Goal: Information Seeking & Learning: Learn about a topic

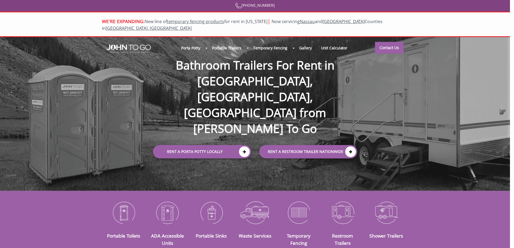
click at [136, 65] on div "We Want To Make It Work For You! We are a local company. Your next door neighbo…" at bounding box center [257, 124] width 514 height 248
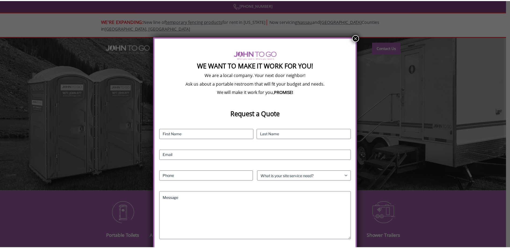
scroll to position [10, 0]
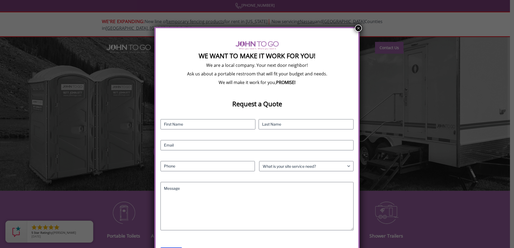
click at [133, 68] on div "We Want To Make It Work For You! We are a local company. Your next door neighbo…" at bounding box center [257, 124] width 514 height 248
click at [357, 25] on button "×" at bounding box center [358, 28] width 7 height 7
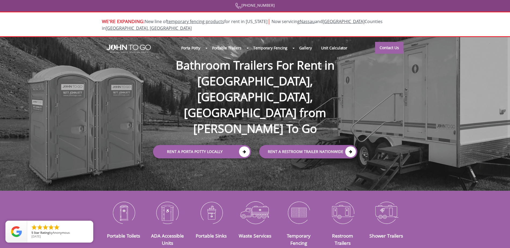
scroll to position [0, 0]
click at [228, 59] on div at bounding box center [255, 124] width 510 height 248
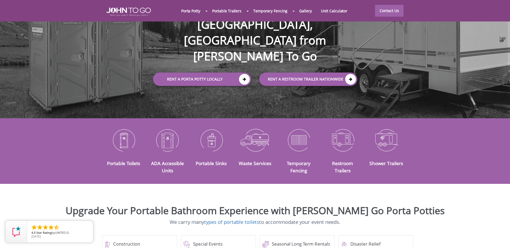
scroll to position [81, 0]
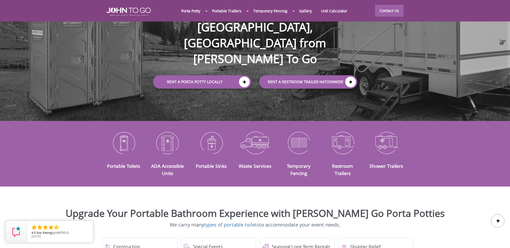
click at [421, 144] on div "Portable Toilets ADA Accessible Units Portable Sinks Waste Services Temporary F…" at bounding box center [255, 154] width 510 height 50
click at [53, 151] on div "Portable Toilets ADA Accessible Units Portable Sinks Waste Services Temporary F…" at bounding box center [255, 154] width 510 height 50
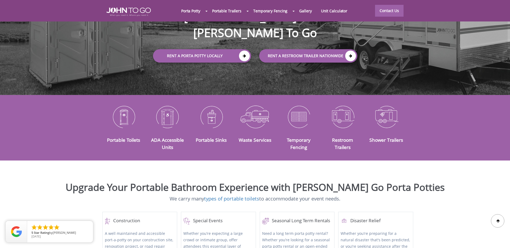
scroll to position [96, 0]
click at [126, 105] on img at bounding box center [124, 117] width 36 height 28
click at [172, 110] on img at bounding box center [168, 117] width 36 height 28
drag, startPoint x: 61, startPoint y: 187, endPoint x: 61, endPoint y: 182, distance: 4.6
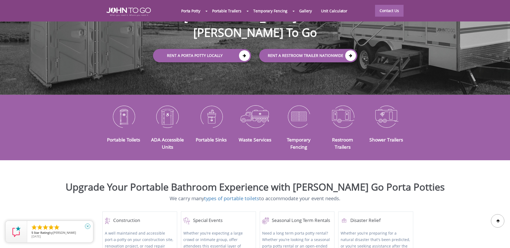
click at [89, 227] on icon "close" at bounding box center [87, 226] width 5 height 5
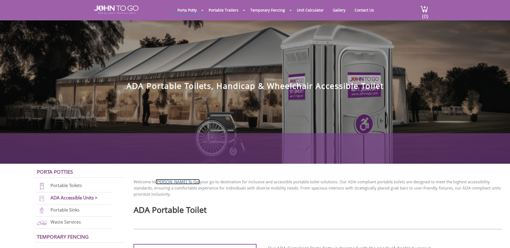
click at [170, 184] on link "John To Go," at bounding box center [178, 181] width 44 height 5
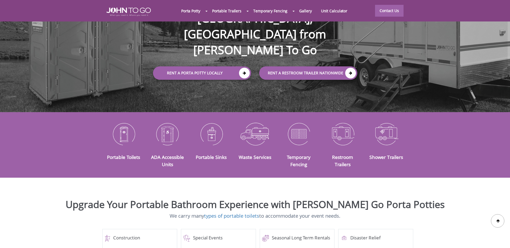
click at [165, 146] on div "ADA Accessible Units" at bounding box center [167, 145] width 44 height 50
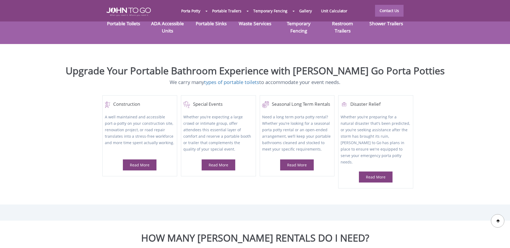
scroll to position [213, 0]
drag, startPoint x: 225, startPoint y: 202, endPoint x: 313, endPoint y: 215, distance: 89.6
drag, startPoint x: 342, startPoint y: 202, endPoint x: 359, endPoint y: 206, distance: 17.2
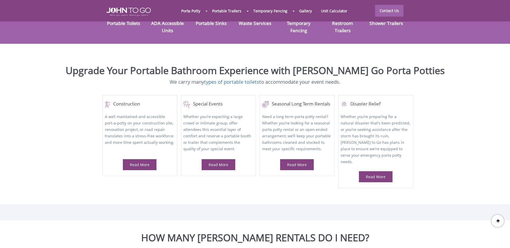
drag, startPoint x: 260, startPoint y: 206, endPoint x: 359, endPoint y: 218, distance: 99.4
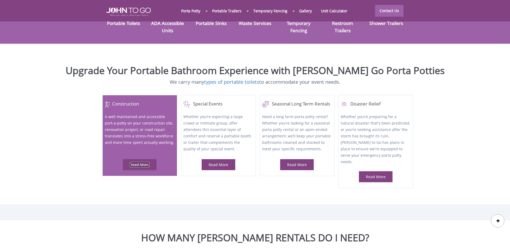
click at [141, 162] on link "Read More" at bounding box center [140, 164] width 20 height 5
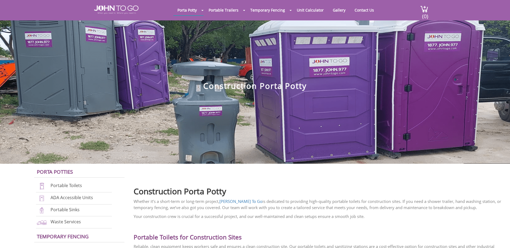
click at [278, 210] on p "Whether it’s a short-term or long-term project, John To Go is dedicated to prov…" at bounding box center [318, 205] width 368 height 12
drag, startPoint x: 351, startPoint y: 160, endPoint x: 350, endPoint y: 152, distance: 8.2
click at [353, 158] on section "Porta Potty Portable Toilets ADA Accessible Units Portable Sinks Waste Services…" at bounding box center [255, 82] width 510 height 164
click at [290, 202] on div at bounding box center [255, 124] width 510 height 248
click at [151, 204] on p "Whether it’s a short-term or long-term project, John To Go is dedicated to prov…" at bounding box center [318, 205] width 368 height 12
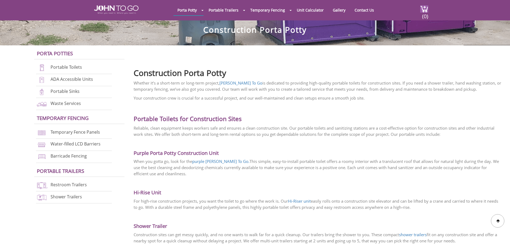
scroll to position [134, 0]
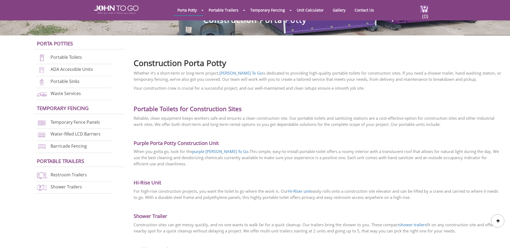
click at [319, 79] on p "Whether it’s a short-term or long-term project, John To Go is dedicated to prov…" at bounding box center [318, 76] width 368 height 12
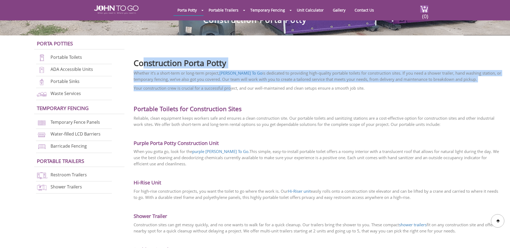
drag, startPoint x: 144, startPoint y: 51, endPoint x: 233, endPoint y: 90, distance: 96.3
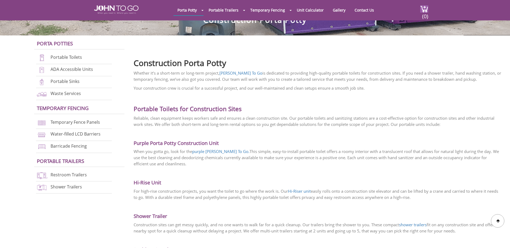
drag, startPoint x: 233, startPoint y: 90, endPoint x: 236, endPoint y: 92, distance: 3.4
click at [362, 87] on p "Your construction crew is crucial for a successful project, and our well-mainta…" at bounding box center [318, 88] width 368 height 6
click at [423, 66] on h2 "Construction Porta Potty" at bounding box center [318, 62] width 368 height 12
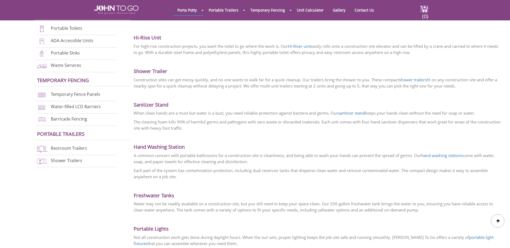
scroll to position [318, 0]
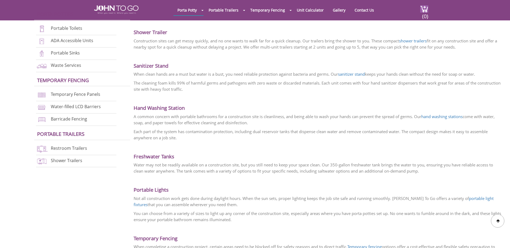
drag, startPoint x: 322, startPoint y: 113, endPoint x: 327, endPoint y: 112, distance: 5.7
click at [322, 113] on div "Whether it’s a short-term or long-term project, John To Go is dedicated to prov…" at bounding box center [318, 186] width 368 height 600
drag, startPoint x: 327, startPoint y: 112, endPoint x: 335, endPoint y: 111, distance: 7.6
click at [335, 111] on div "Whether it’s a short-term or long-term project, John To Go is dedicated to prov…" at bounding box center [318, 186] width 368 height 600
click at [74, 53] on link "Portable Sinks" at bounding box center [65, 53] width 29 height 6
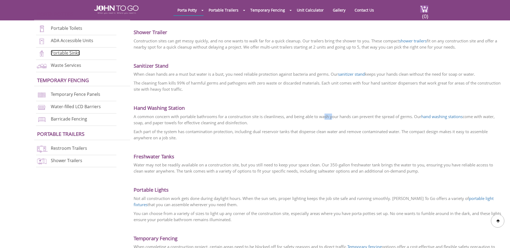
click at [74, 53] on link "Portable Sinks" at bounding box center [65, 53] width 29 height 6
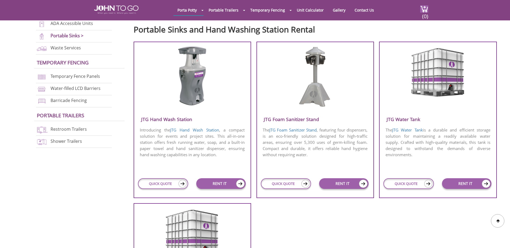
scroll to position [146, 0]
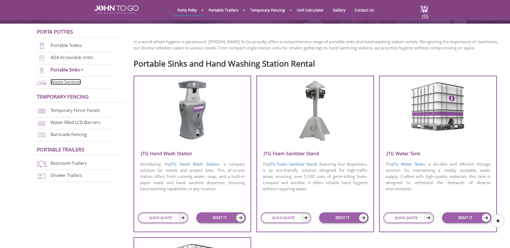
click at [76, 82] on link "Waste Services" at bounding box center [66, 82] width 30 height 6
click at [82, 82] on li "Waste Services" at bounding box center [74, 83] width 76 height 12
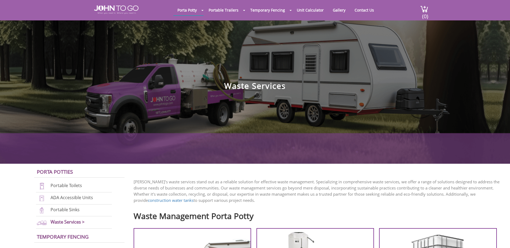
drag, startPoint x: 79, startPoint y: 213, endPoint x: 83, endPoint y: 211, distance: 4.6
click at [79, 213] on li "Portable Sinks" at bounding box center [74, 211] width 76 height 12
click at [88, 197] on link "ADA Accessible Units" at bounding box center [72, 198] width 42 height 6
click at [76, 182] on li "Portable Toilets" at bounding box center [74, 187] width 76 height 12
click at [155, 181] on p "John To Go’s waste services stand out as a reliable solution for effective wast…" at bounding box center [318, 191] width 368 height 25
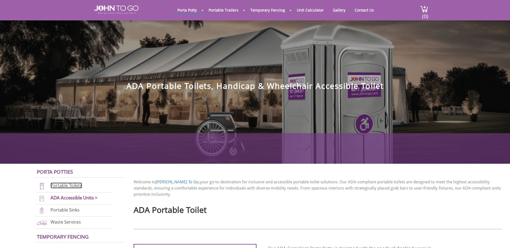
click at [78, 186] on link "Portable Toilets" at bounding box center [66, 186] width 31 height 6
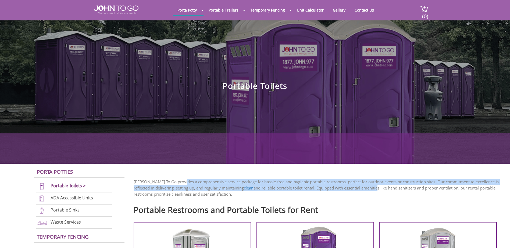
drag, startPoint x: 364, startPoint y: 190, endPoint x: 180, endPoint y: 179, distance: 184.2
click at [180, 179] on p "[PERSON_NAME] To Go provides a comprehensive service package for hassle-free an…" at bounding box center [318, 188] width 368 height 19
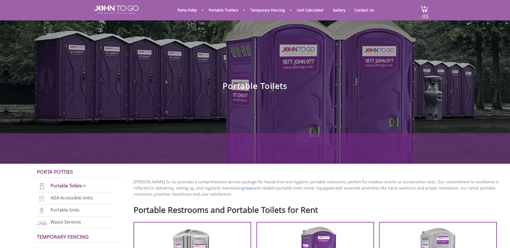
drag, startPoint x: 180, startPoint y: 179, endPoint x: 158, endPoint y: 180, distance: 21.8
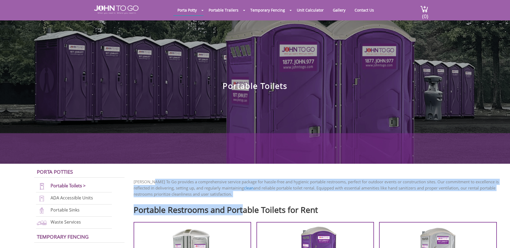
drag, startPoint x: 151, startPoint y: 181, endPoint x: 244, endPoint y: 200, distance: 94.8
drag, startPoint x: 244, startPoint y: 200, endPoint x: 244, endPoint y: 193, distance: 7.8
click at [244, 193] on p "John To Go provides a comprehensive service package for hassle-free and hygieni…" at bounding box center [318, 188] width 368 height 19
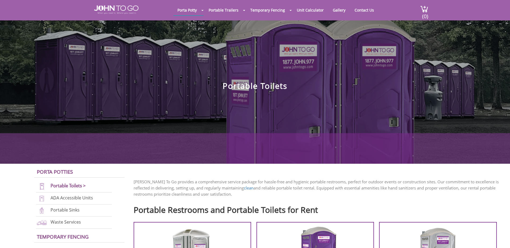
drag, startPoint x: 236, startPoint y: 195, endPoint x: 202, endPoint y: 172, distance: 40.4
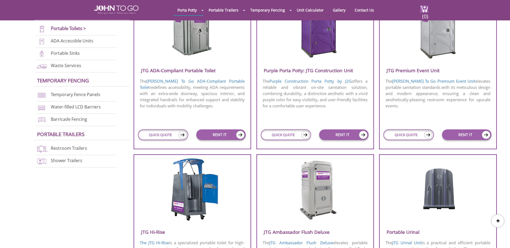
scroll to position [243, 0]
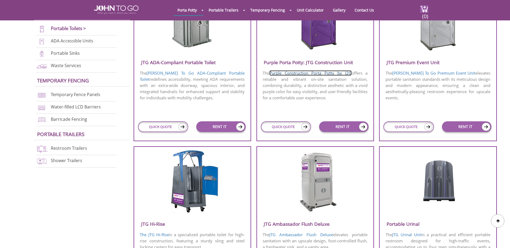
click at [279, 72] on link "Purple Construction Porta Potty by J2G" at bounding box center [310, 72] width 82 height 5
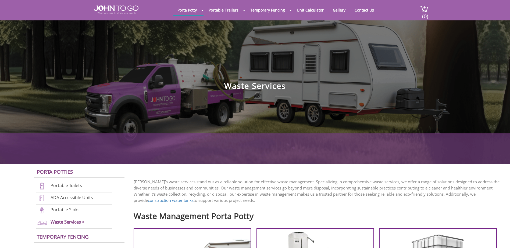
click at [115, 76] on h1 "Waste Services" at bounding box center [255, 58] width 510 height 65
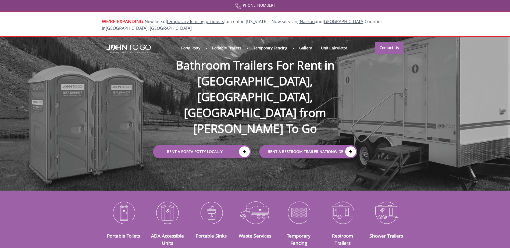
click at [406, 151] on div "Porta Potty Portable Toilets ADA Accessible Units Portable Sinks Waste Services…" at bounding box center [255, 114] width 510 height 154
click at [405, 126] on div "Porta Potty Portable Toilets ADA Accessible Units Portable Sinks Waste Services…" at bounding box center [255, 114] width 510 height 154
click at [467, 134] on div "Porta Potty Portable Toilets ADA Accessible Units Portable Sinks Waste Services…" at bounding box center [255, 114] width 510 height 154
click at [474, 136] on div "Porta Potty Portable Toilets ADA Accessible Units Portable Sinks Waste Services…" at bounding box center [255, 114] width 510 height 154
click at [429, 134] on div "Porta Potty Portable Toilets ADA Accessible Units Portable Sinks Waste Services…" at bounding box center [255, 114] width 510 height 154
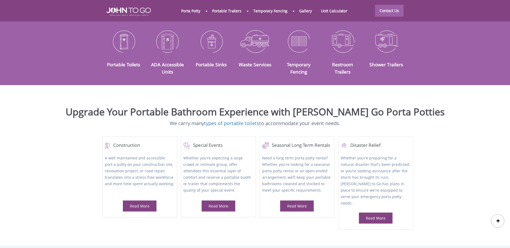
scroll to position [188, 0]
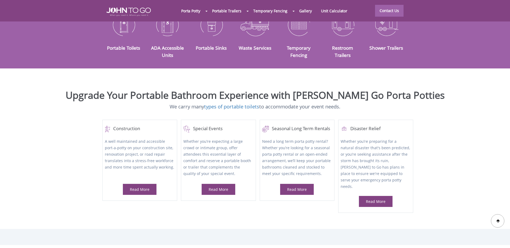
drag, startPoint x: 179, startPoint y: 96, endPoint x: 402, endPoint y: 113, distance: 223.3
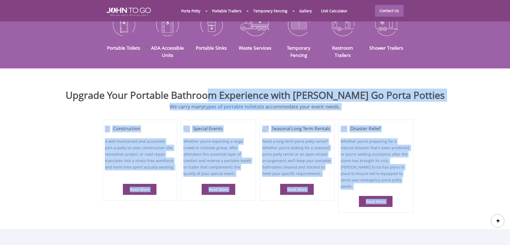
drag, startPoint x: 396, startPoint y: 106, endPoint x: 228, endPoint y: 88, distance: 168.5
drag, startPoint x: 228, startPoint y: 88, endPoint x: 218, endPoint y: 80, distance: 12.8
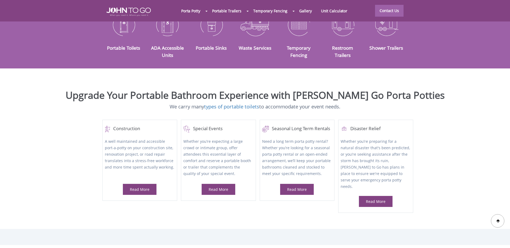
drag, startPoint x: 154, startPoint y: 77, endPoint x: 428, endPoint y: 110, distance: 276.0
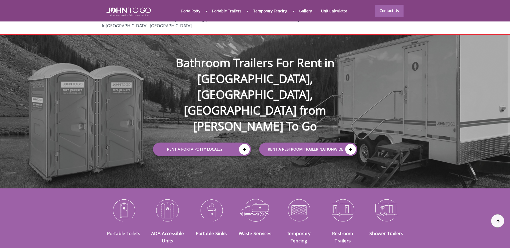
scroll to position [0, 0]
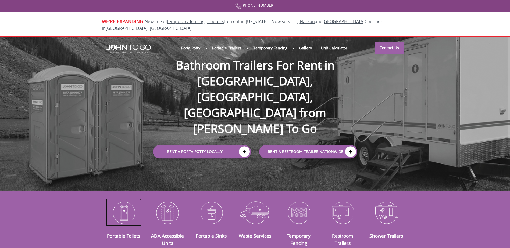
click at [120, 203] on img at bounding box center [124, 213] width 36 height 28
click at [126, 173] on div "Porta Potty Portable Toilets ADA Accessible Units Portable Sinks Waste Services…" at bounding box center [255, 114] width 510 height 154
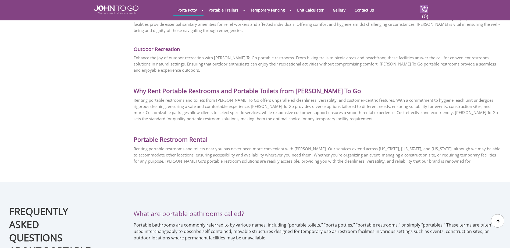
scroll to position [1134, 0]
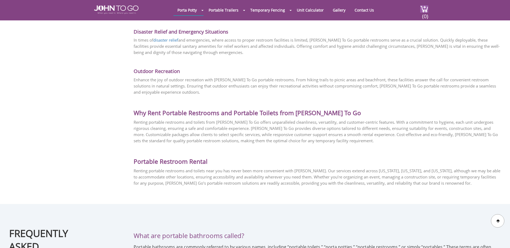
drag, startPoint x: 267, startPoint y: 186, endPoint x: 282, endPoint y: 202, distance: 21.7
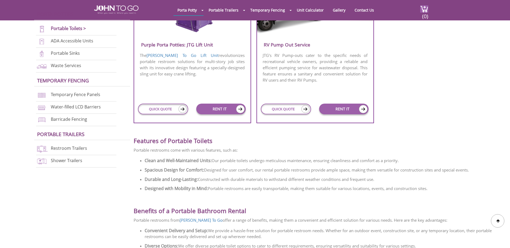
scroll to position [602, 0]
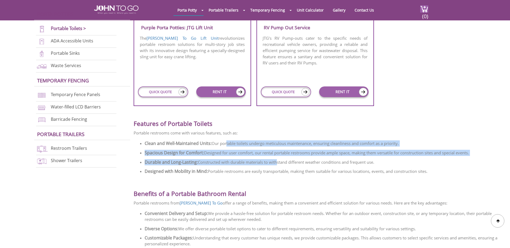
drag, startPoint x: 227, startPoint y: 145, endPoint x: 277, endPoint y: 167, distance: 54.9
click at [277, 167] on ul "Clean and Well-Maintained Units: Our portable toilets undergo meticulous mainte…" at bounding box center [323, 157] width 357 height 37
click at [277, 167] on li "Durable and Long-Lasting: Constructed with durable materials to withstand diffe…" at bounding box center [323, 162] width 357 height 9
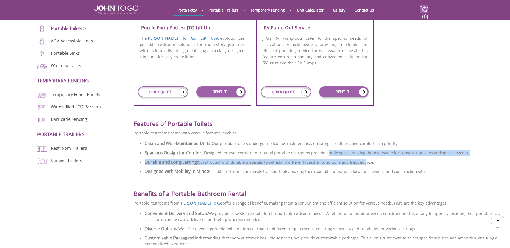
drag, startPoint x: 367, startPoint y: 165, endPoint x: 328, endPoint y: 150, distance: 41.8
click at [328, 150] on ul "Clean and Well-Maintained Units: Our portable toilets undergo meticulous mainte…" at bounding box center [323, 157] width 357 height 37
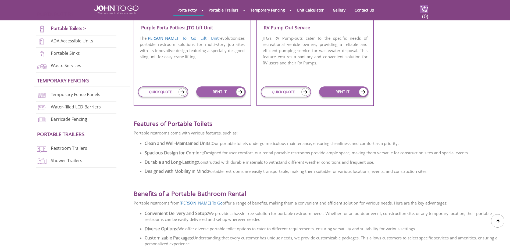
drag, startPoint x: 328, startPoint y: 150, endPoint x: 283, endPoint y: 149, distance: 44.7
click at [283, 149] on li "Spacious Design for Comfort: Designed for user comfort, our rental portable res…" at bounding box center [323, 152] width 357 height 9
drag, startPoint x: 278, startPoint y: 133, endPoint x: 430, endPoint y: 164, distance: 155.3
click at [430, 164] on div "Features of Portable Toilets Portable restrooms come with various features, suc…" at bounding box center [318, 144] width 368 height 65
drag, startPoint x: 430, startPoint y: 164, endPoint x: 437, endPoint y: 169, distance: 8.4
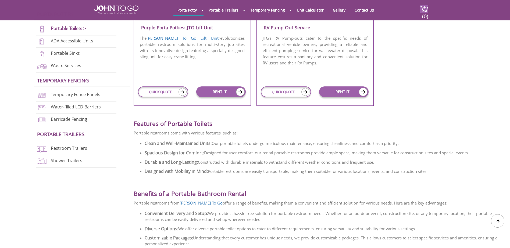
click at [431, 164] on li "Durable and Long-Lasting: Constructed with durable materials to withstand diffe…" at bounding box center [323, 162] width 357 height 9
drag, startPoint x: 443, startPoint y: 172, endPoint x: 376, endPoint y: 102, distance: 96.8
click at [376, 102] on div "John To Go provides a comprehensive service package for hassle-free and hygieni…" at bounding box center [318, 141] width 376 height 1147
click at [174, 131] on p "Portable restrooms come with various features, such as:" at bounding box center [318, 133] width 368 height 6
click at [139, 127] on h2 "Features of Portable Toilets" at bounding box center [318, 120] width 368 height 16
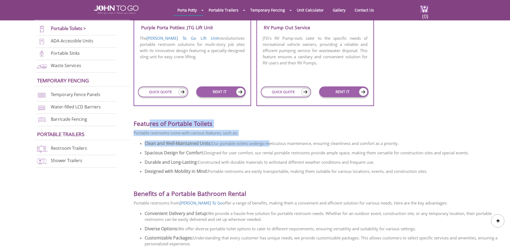
drag, startPoint x: 150, startPoint y: 119, endPoint x: 270, endPoint y: 144, distance: 122.4
click at [270, 144] on div "Features of Portable Toilets Portable restrooms come with various features, suc…" at bounding box center [318, 144] width 368 height 65
click at [270, 144] on li "Clean and Well-Maintained Units: Our portable toilets undergo meticulous mainte…" at bounding box center [323, 143] width 357 height 9
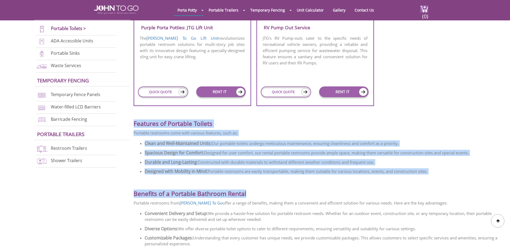
drag, startPoint x: 134, startPoint y: 125, endPoint x: 466, endPoint y: 185, distance: 338.0
click at [466, 185] on div "John To Go provides a comprehensive service package for hassle-free and hygieni…" at bounding box center [318, 141] width 376 height 1147
drag, startPoint x: 466, startPoint y: 185, endPoint x: 444, endPoint y: 172, distance: 25.6
click at [444, 172] on li "Designed with Mobility in Mind: Portable restrooms are easily transportable, ma…" at bounding box center [323, 171] width 357 height 9
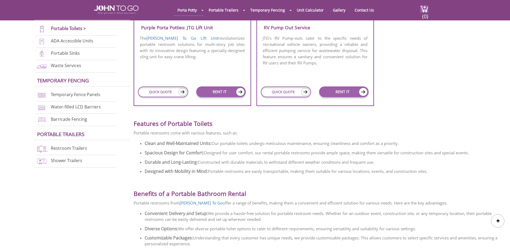
drag, startPoint x: 436, startPoint y: 172, endPoint x: 280, endPoint y: 162, distance: 156.3
click at [280, 162] on ul "Clean and Well-Maintained Units: Our portable toilets undergo meticulous mainte…" at bounding box center [323, 157] width 357 height 37
click at [163, 163] on strong "Durable and Long-Lasting:" at bounding box center [171, 162] width 53 height 6
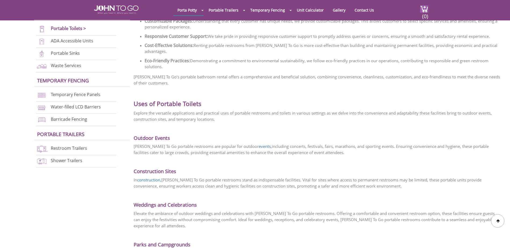
scroll to position [817, 0]
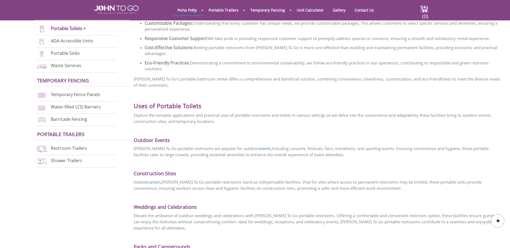
click at [254, 94] on h2 "Uses of Portable Toilets" at bounding box center [318, 102] width 368 height 16
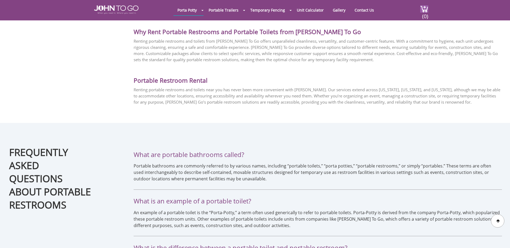
scroll to position [1193, 0]
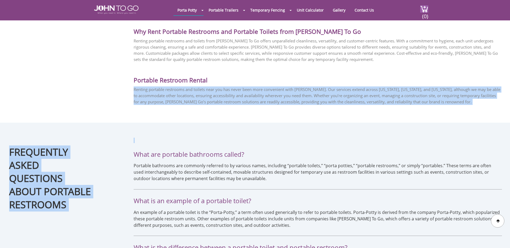
drag, startPoint x: 359, startPoint y: 64, endPoint x: 476, endPoint y: 106, distance: 124.2
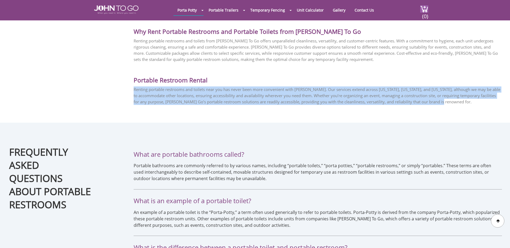
drag, startPoint x: 476, startPoint y: 106, endPoint x: 469, endPoint y: 99, distance: 10.7
click at [458, 90] on p "Renting portable restrooms and toilets near you has never been more convenient …" at bounding box center [318, 96] width 368 height 19
click at [325, 87] on p "Renting portable restrooms and toilets near you has never been more convenient …" at bounding box center [318, 96] width 368 height 19
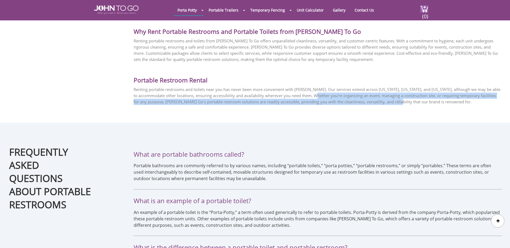
drag, startPoint x: 330, startPoint y: 86, endPoint x: 403, endPoint y: 88, distance: 73.2
click at [403, 88] on p "Renting portable restrooms and toilets near you has never been more convenient …" at bounding box center [318, 96] width 368 height 19
drag, startPoint x: 403, startPoint y: 88, endPoint x: 395, endPoint y: 88, distance: 8.3
click at [403, 88] on p "Renting portable restrooms and toilets near you has never been more convenient …" at bounding box center [318, 96] width 368 height 19
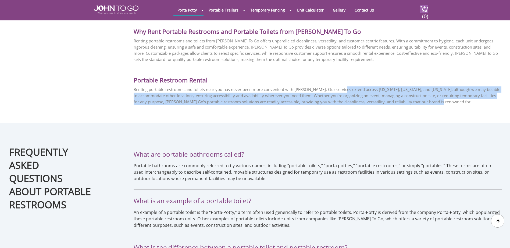
drag, startPoint x: 343, startPoint y: 73, endPoint x: 482, endPoint y: 97, distance: 140.3
drag, startPoint x: 482, startPoint y: 97, endPoint x: 466, endPoint y: 96, distance: 15.4
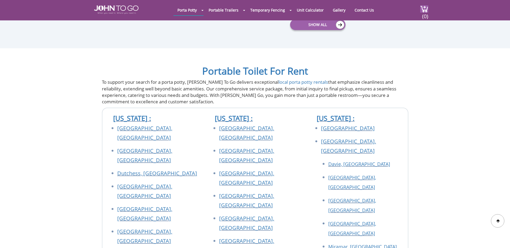
scroll to position [1516, 0]
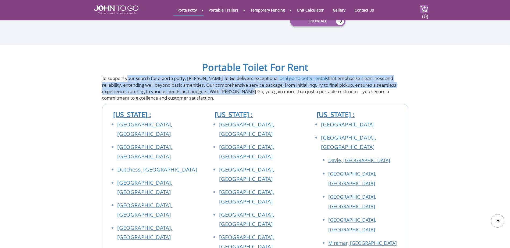
drag, startPoint x: 127, startPoint y: 61, endPoint x: 221, endPoint y: 80, distance: 95.9
click at [221, 80] on p "To support your search for a porta potty, John To Go delivers exceptional local…" at bounding box center [255, 88] width 307 height 26
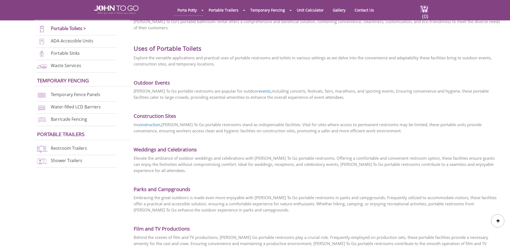
scroll to position [871, 0]
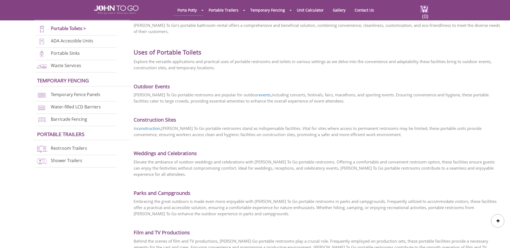
click at [347, 110] on h3 "Construction Sites" at bounding box center [318, 116] width 368 height 13
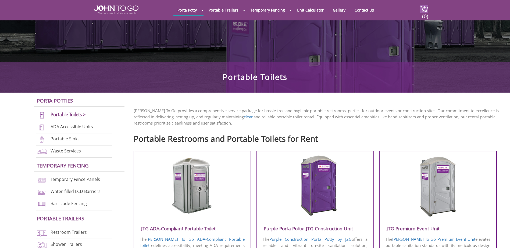
scroll to position [108, 0]
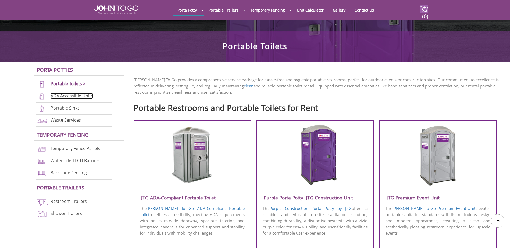
click at [77, 94] on link "ADA Accessible Units" at bounding box center [72, 96] width 42 height 6
click at [89, 95] on link "ADA Accessible Units" at bounding box center [72, 96] width 42 height 6
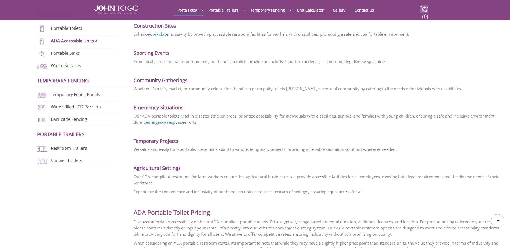
scroll to position [725, 0]
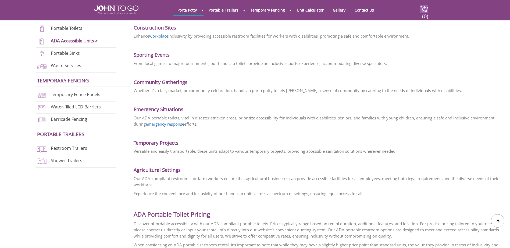
click at [79, 52] on li "Portable Sinks" at bounding box center [76, 54] width 80 height 12
click at [72, 55] on link "Portable Sinks" at bounding box center [65, 53] width 29 height 6
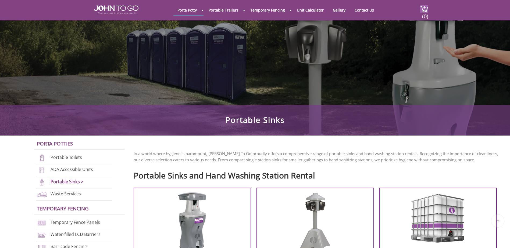
scroll to position [81, 0]
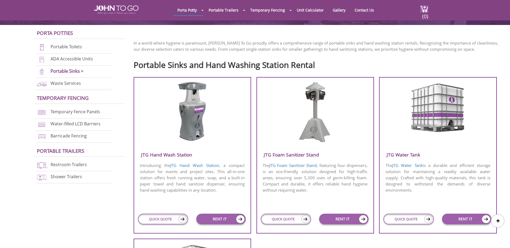
scroll to position [135, 0]
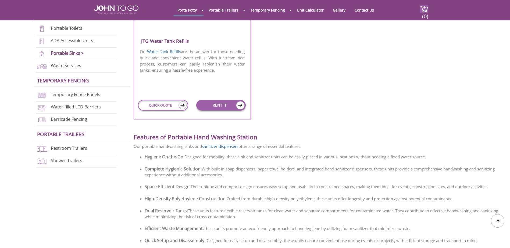
scroll to position [431, 0]
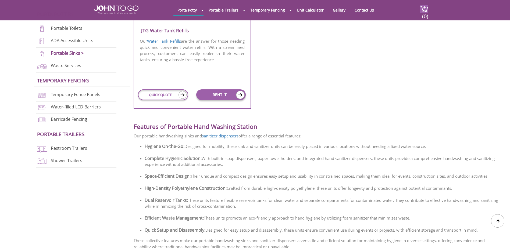
click at [350, 195] on div "Features of Portable Hand Washing Station Our portable handwashing sinks and sa…" at bounding box center [318, 183] width 368 height 136
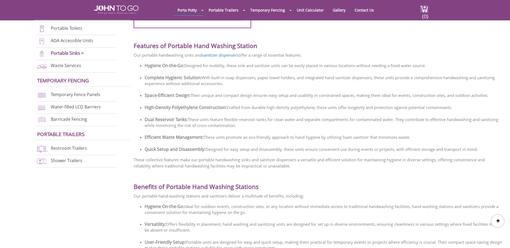
scroll to position [511, 0]
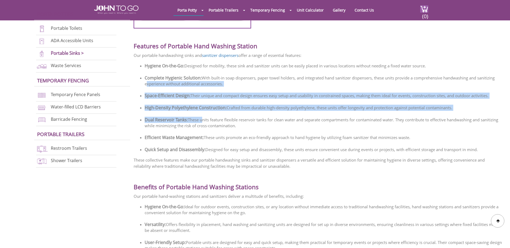
drag, startPoint x: 141, startPoint y: 86, endPoint x: 204, endPoint y: 117, distance: 70.5
click at [204, 117] on div "Features of Portable Hand Washing Station Our portable handwashing sinks and sa…" at bounding box center [318, 102] width 368 height 136
drag, startPoint x: 204, startPoint y: 117, endPoint x: 181, endPoint y: 108, distance: 24.8
click at [181, 108] on strong "High-Density Polyethylene Construction:" at bounding box center [186, 108] width 82 height 6
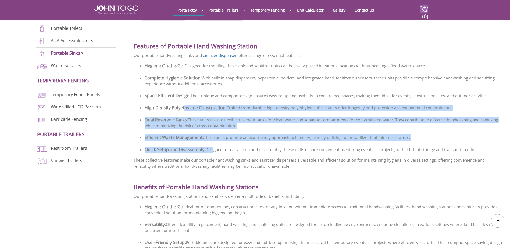
drag, startPoint x: 196, startPoint y: 122, endPoint x: 214, endPoint y: 148, distance: 31.1
click at [214, 148] on div "Features of Portable Hand Washing Station Our portable handwashing sinks and sa…" at bounding box center [318, 102] width 368 height 136
drag, startPoint x: 214, startPoint y: 148, endPoint x: 256, endPoint y: 134, distance: 44.1
click at [214, 148] on li "Quick Setup and Disassembly: Designed for easy setup and disassembly, these uni…" at bounding box center [323, 149] width 357 height 9
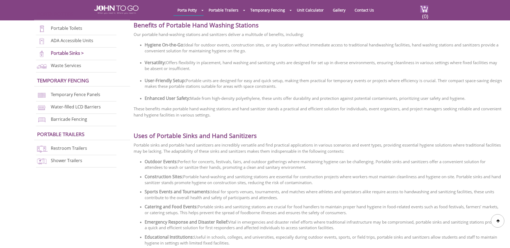
scroll to position [673, 0]
click at [67, 65] on link "Waste Services" at bounding box center [66, 66] width 30 height 6
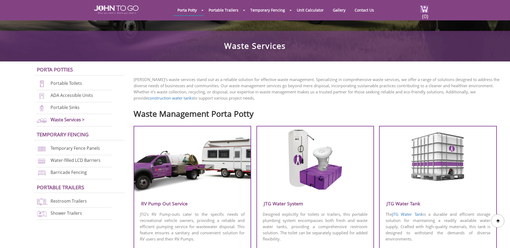
scroll to position [108, 0]
